Goal: Share content: Share content

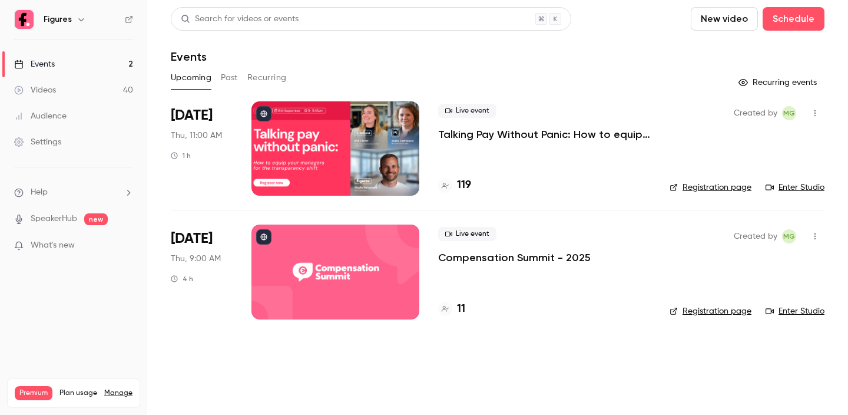
click at [462, 262] on p "Compensation Summit - 2025" at bounding box center [514, 257] width 153 height 14
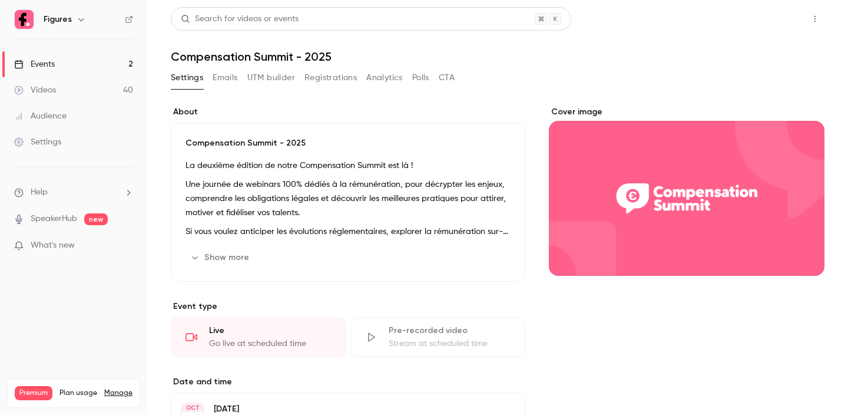
click at [770, 26] on button "Share" at bounding box center [773, 19] width 47 height 24
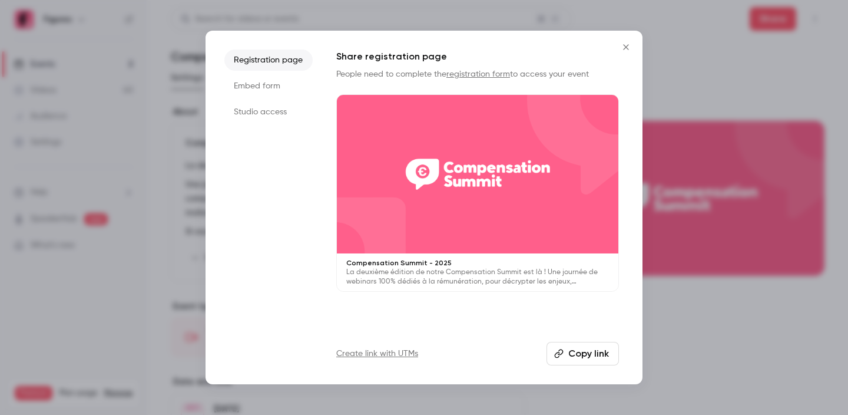
click at [570, 355] on button "Copy link" at bounding box center [583, 354] width 72 height 24
click at [624, 47] on icon "Close" at bounding box center [626, 46] width 14 height 9
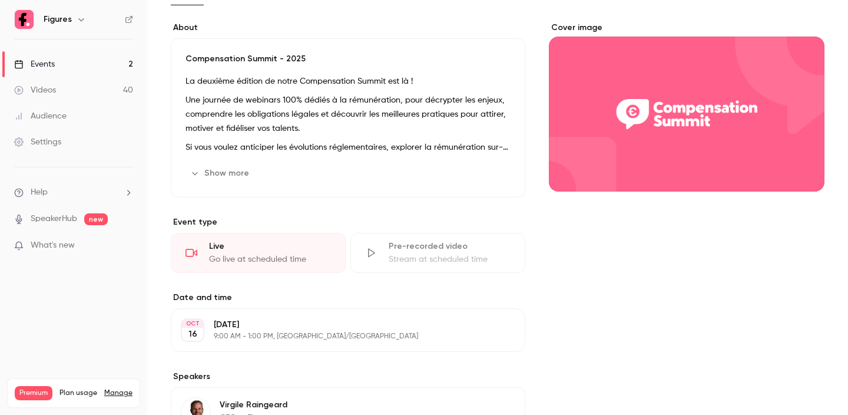
scroll to position [60, 0]
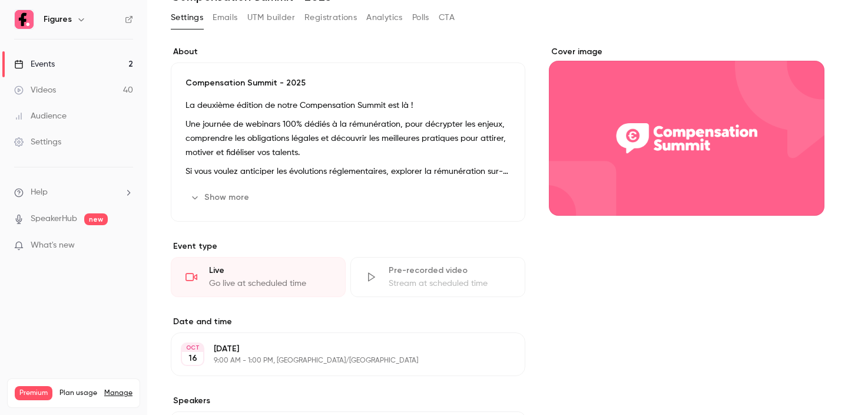
click at [210, 190] on button "Show more" at bounding box center [221, 197] width 71 height 19
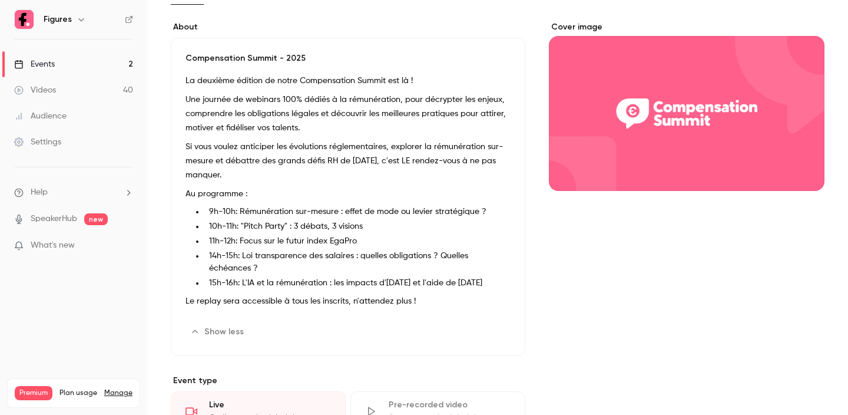
scroll to position [85, 0]
